Goal: Task Accomplishment & Management: Complete application form

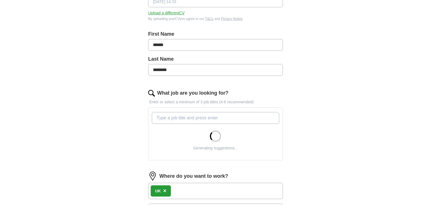
scroll to position [107, 0]
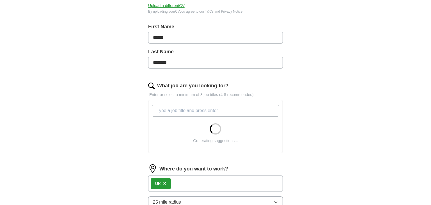
click at [209, 110] on input "What job are you looking for?" at bounding box center [215, 111] width 127 height 12
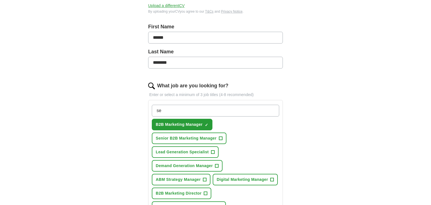
type input "se"
click at [221, 136] on span "+" at bounding box center [220, 138] width 3 height 4
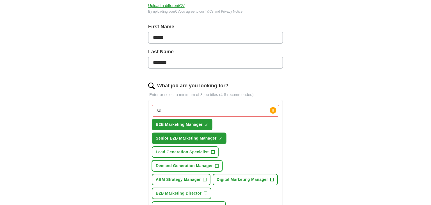
click at [215, 164] on span "+" at bounding box center [216, 165] width 3 height 4
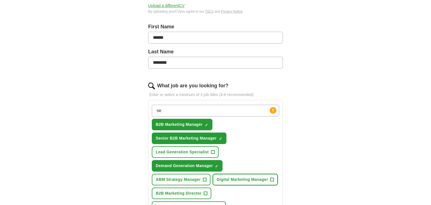
click at [273, 178] on button "Digital Marketing Manager +" at bounding box center [245, 179] width 65 height 11
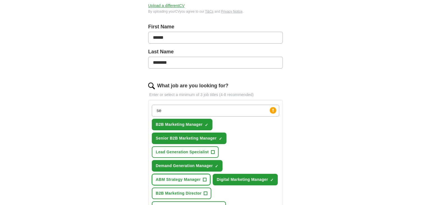
click at [201, 178] on button "ABM Strategy Manager +" at bounding box center [181, 179] width 59 height 11
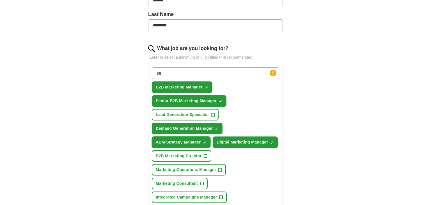
scroll to position [144, 0]
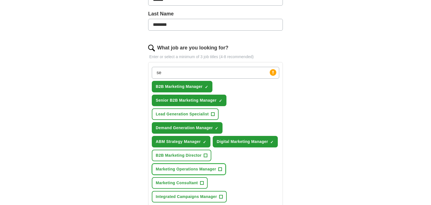
click at [220, 167] on span "+" at bounding box center [219, 169] width 3 height 4
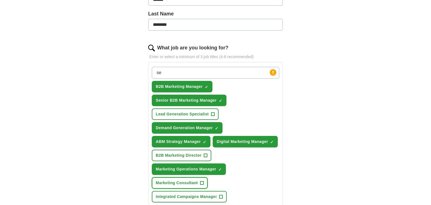
click at [200, 181] on span "+" at bounding box center [201, 183] width 3 height 4
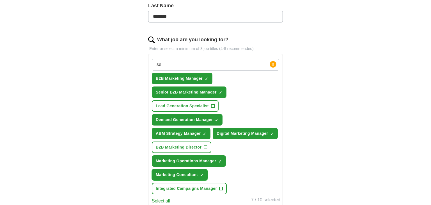
scroll to position [200, 0]
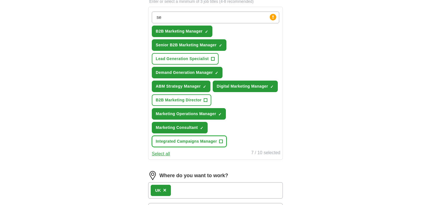
click at [222, 142] on button "Integrated Campaigns Manager +" at bounding box center [189, 140] width 75 height 11
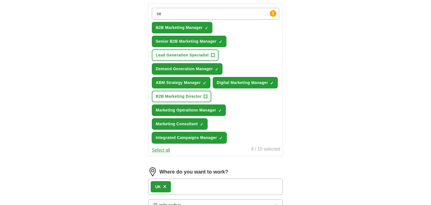
scroll to position [219, 0]
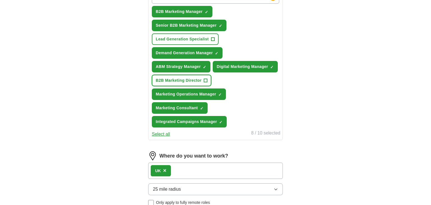
click at [205, 81] on button "B2B Marketing Director +" at bounding box center [181, 80] width 59 height 11
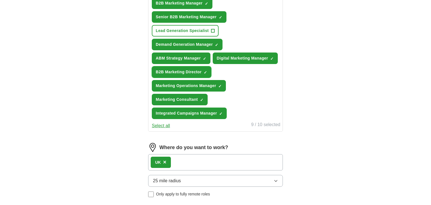
scroll to position [228, 0]
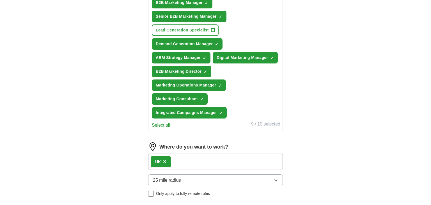
click at [202, 156] on div "UK ×" at bounding box center [215, 161] width 135 height 16
click at [174, 162] on div "UK ×" at bounding box center [215, 161] width 135 height 16
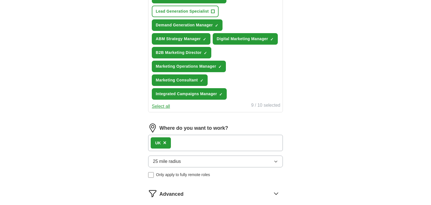
scroll to position [249, 0]
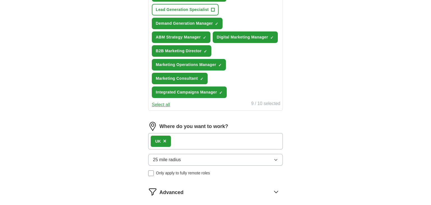
click at [278, 154] on button "25 mile radius" at bounding box center [215, 160] width 135 height 12
click at [309, 143] on div "ApplyIQ Let ApplyIQ do the hard work of searching and applying for jobs. Just t…" at bounding box center [215, 17] width 359 height 499
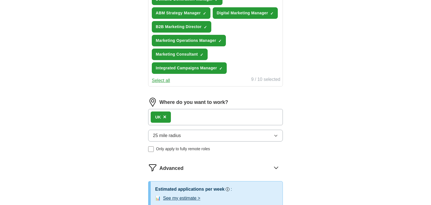
scroll to position [318, 0]
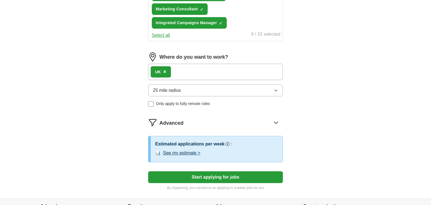
click at [204, 176] on button "Start applying for jobs" at bounding box center [215, 177] width 135 height 12
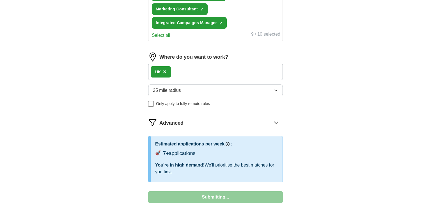
select select "**"
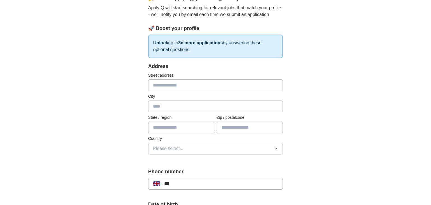
scroll to position [63, 0]
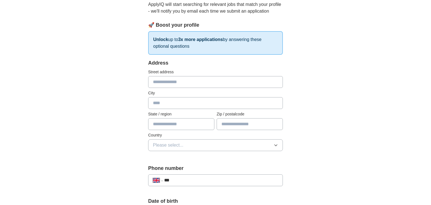
click at [174, 104] on input "text" at bounding box center [215, 103] width 135 height 12
type input "******"
type input "**********"
type input "******"
type input "********"
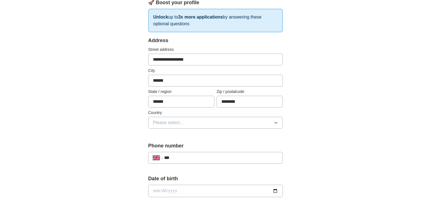
scroll to position [85, 0]
click at [269, 123] on button "Please select..." at bounding box center [215, 123] width 135 height 12
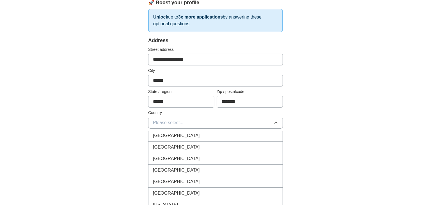
click at [256, 134] on div "[GEOGRAPHIC_DATA]" at bounding box center [215, 135] width 125 height 7
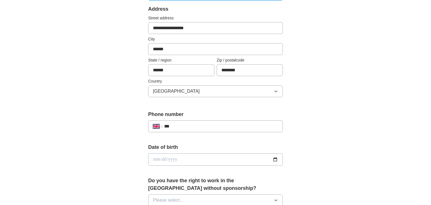
scroll to position [117, 0]
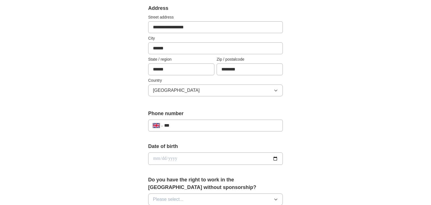
click at [222, 125] on input "***" at bounding box center [221, 125] width 114 height 7
type input "**********"
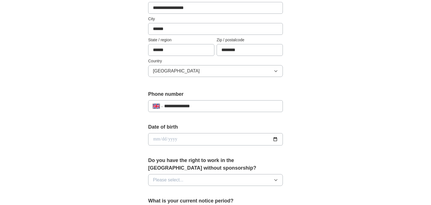
scroll to position [139, 0]
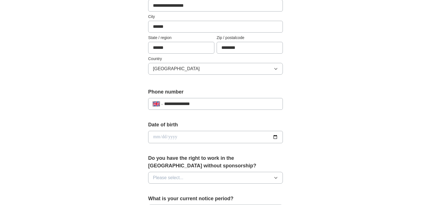
click at [276, 137] on input "date" at bounding box center [215, 137] width 135 height 12
click at [336, 121] on div "**********" at bounding box center [215, 129] width 359 height 503
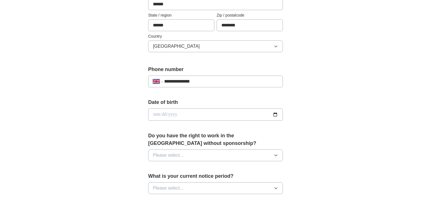
scroll to position [174, 0]
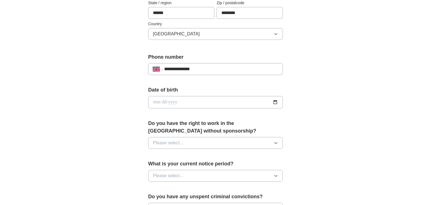
click at [276, 143] on icon "button" at bounding box center [275, 142] width 4 height 4
click at [267, 154] on div "Yes" at bounding box center [215, 155] width 125 height 7
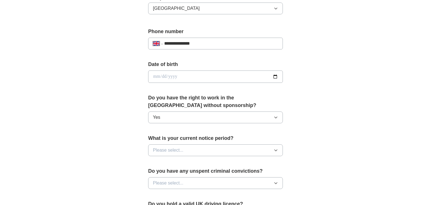
scroll to position [211, 0]
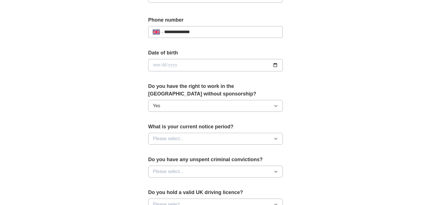
click at [277, 138] on icon "button" at bounding box center [275, 138] width 4 height 4
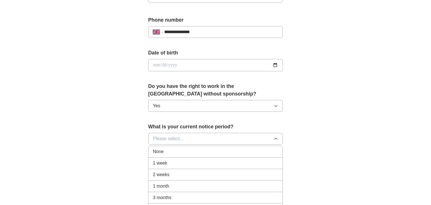
click at [256, 174] on div "2 weeks" at bounding box center [215, 174] width 125 height 7
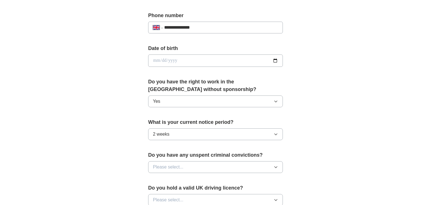
scroll to position [233, 0]
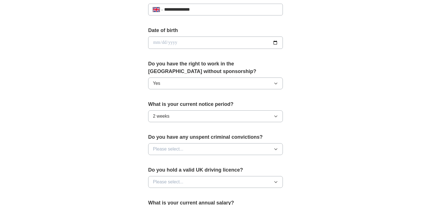
click at [274, 147] on icon "button" at bounding box center [275, 149] width 4 height 4
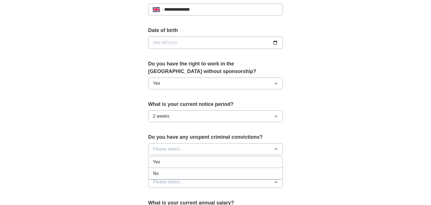
click at [260, 171] on div "No" at bounding box center [215, 173] width 125 height 7
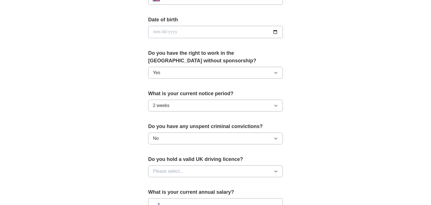
scroll to position [250, 0]
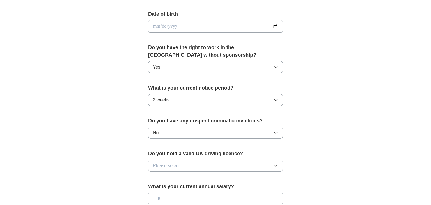
click at [275, 161] on button "Please select..." at bounding box center [215, 166] width 135 height 12
click at [266, 176] on div "Yes" at bounding box center [215, 178] width 125 height 7
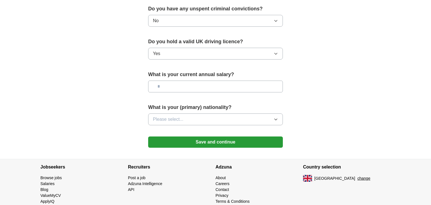
scroll to position [363, 0]
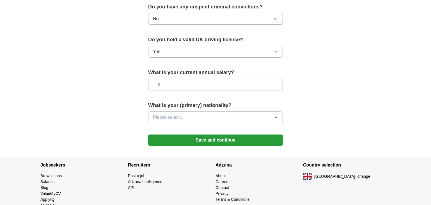
click at [253, 136] on button "Save and continue" at bounding box center [215, 139] width 135 height 11
